Goal: Find specific fact

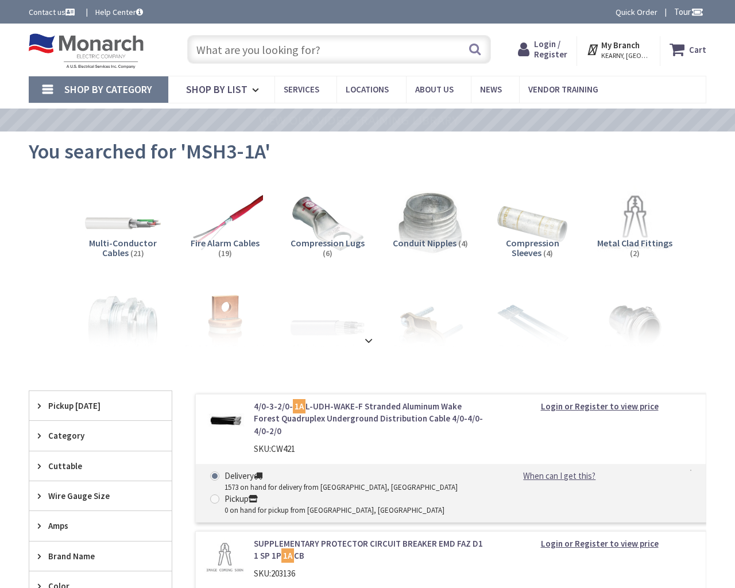
type input "WTC Cortlandt, [US_STATE][GEOGRAPHIC_DATA], [GEOGRAPHIC_DATA]"
